Goal: Find specific page/section: Find specific page/section

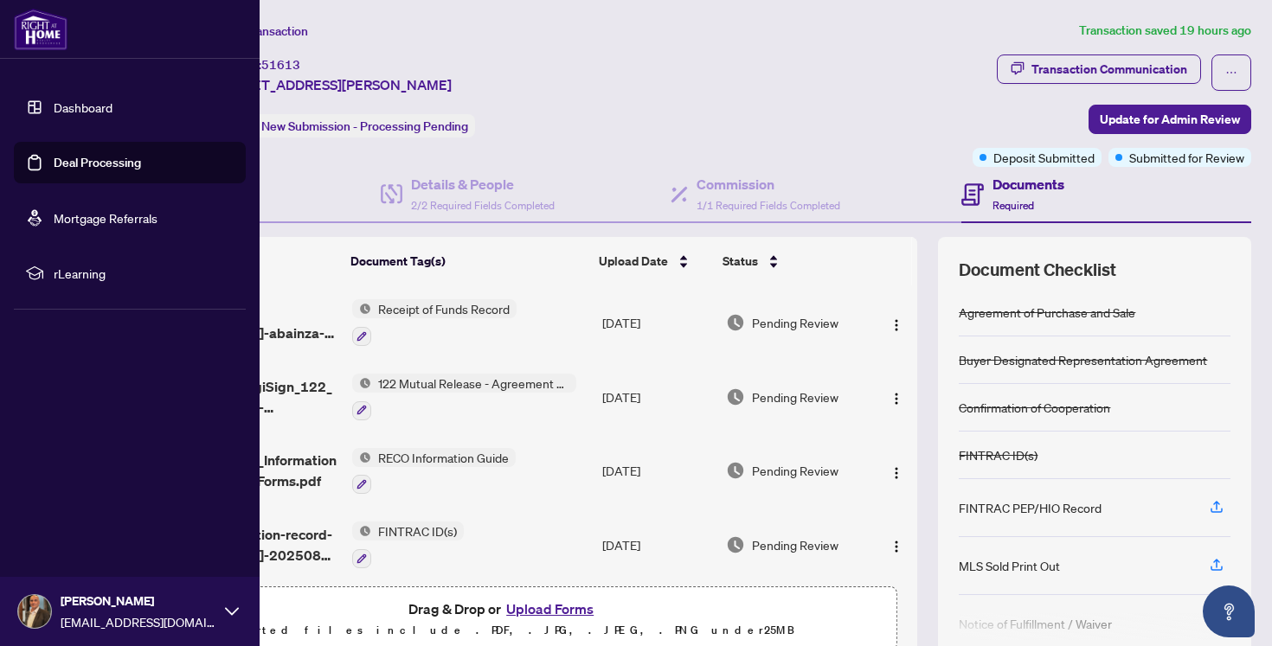
click at [67, 164] on link "Deal Processing" at bounding box center [97, 163] width 87 height 16
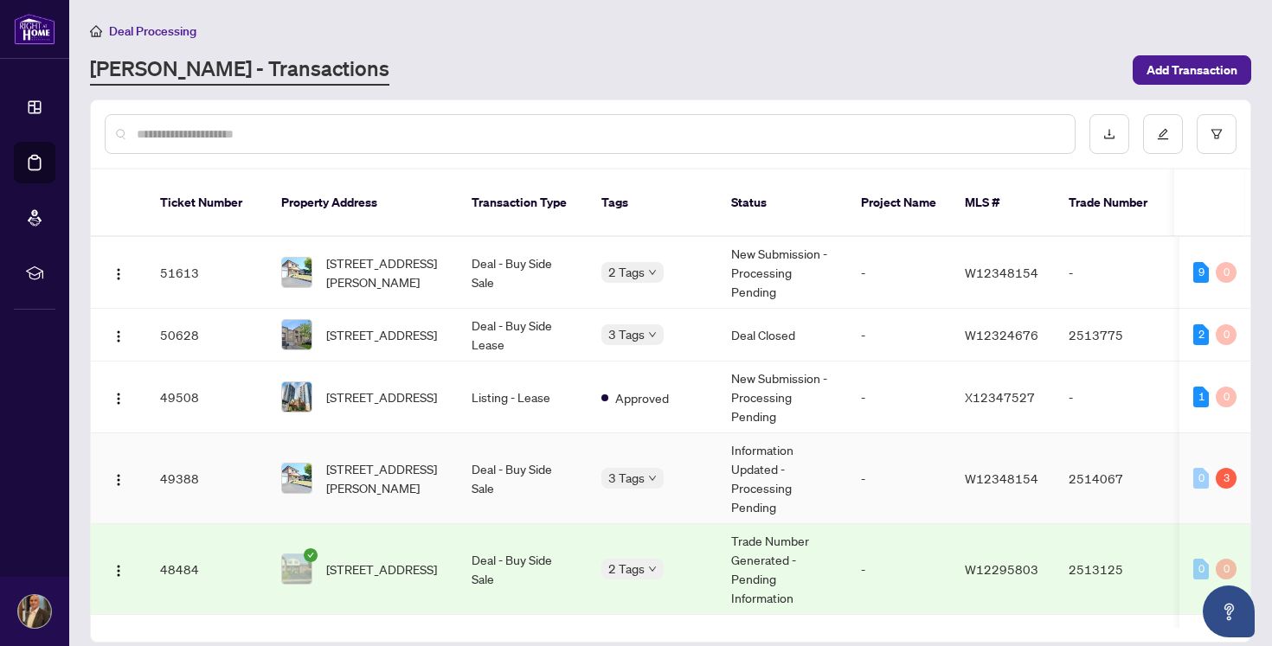
click at [522, 453] on td "Deal - Buy Side Sale" at bounding box center [523, 478] width 130 height 91
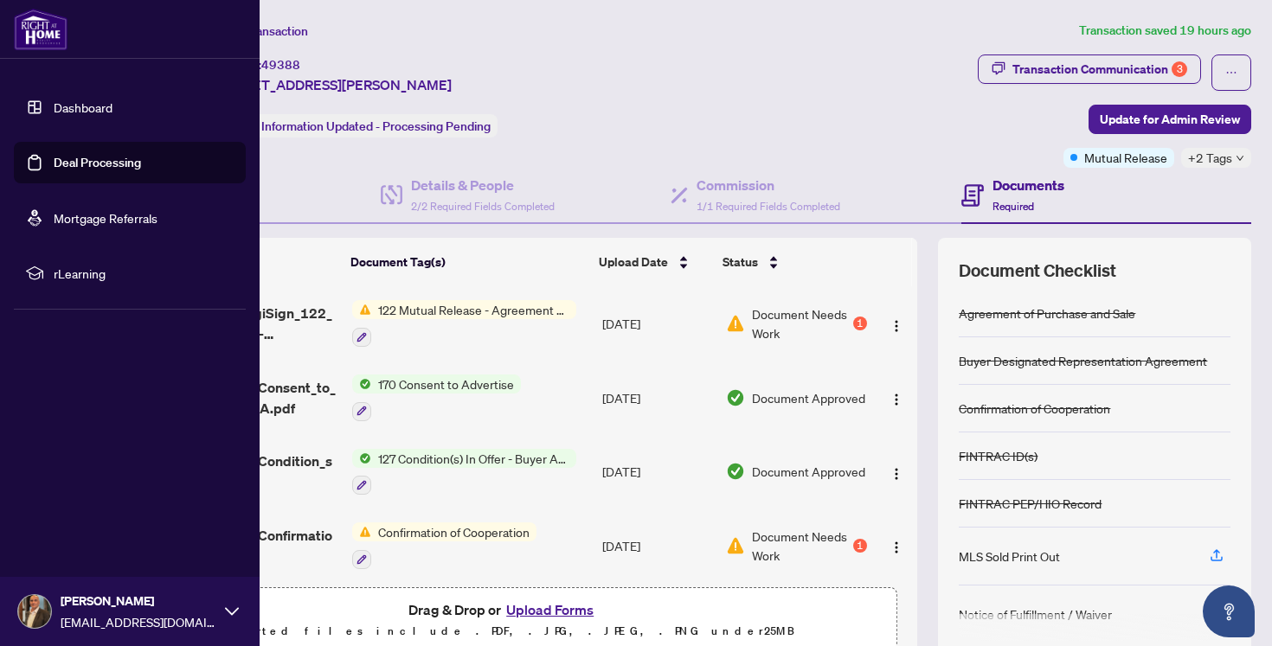
click at [87, 170] on link "Deal Processing" at bounding box center [97, 163] width 87 height 16
